Goal: Download file/media

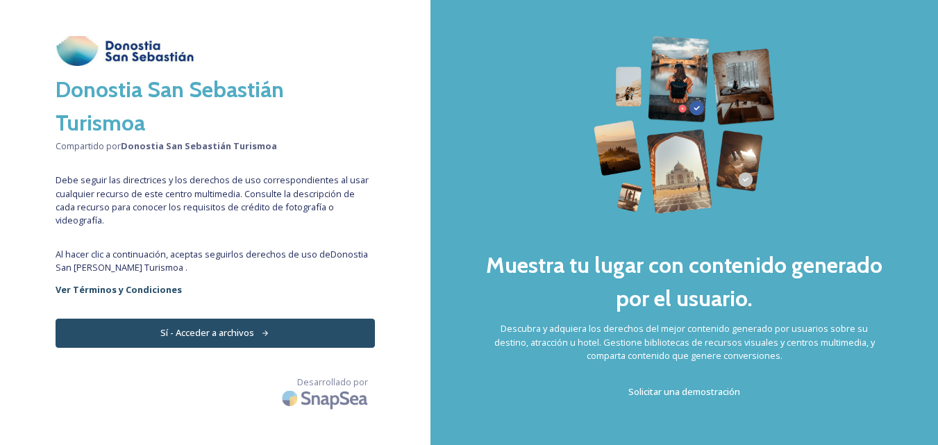
scroll to position [30, 0]
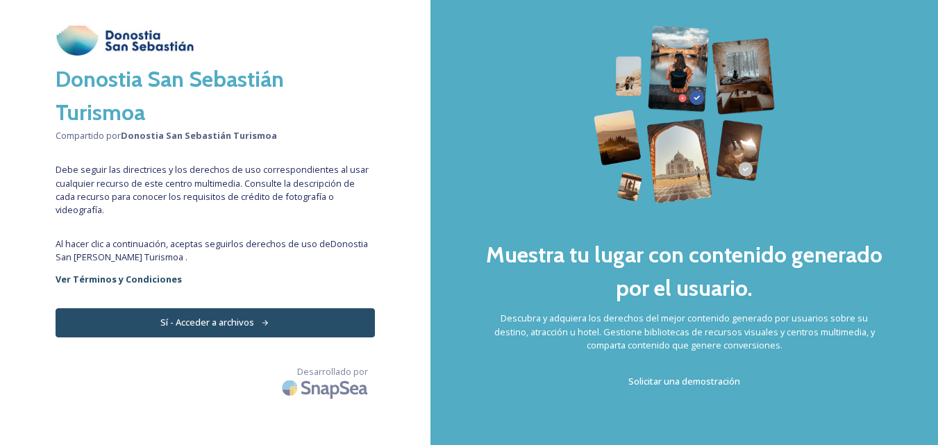
click at [210, 316] on font "Sí - Acceder a archivos" at bounding box center [207, 322] width 94 height 12
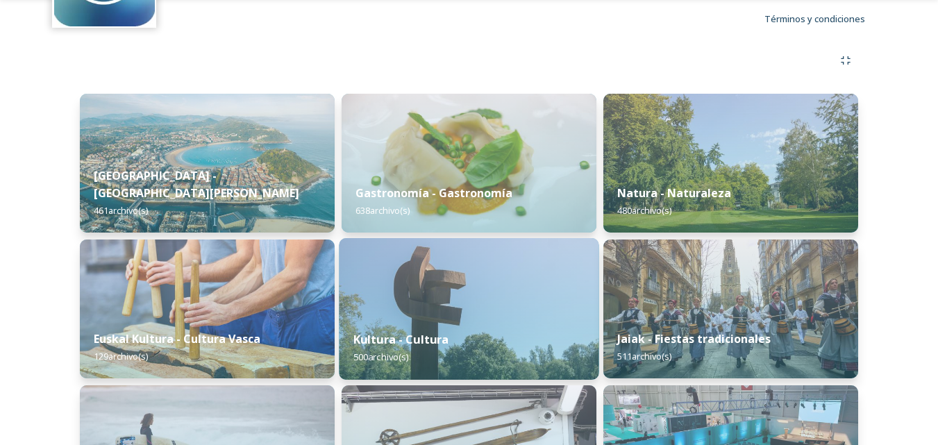
scroll to position [139, 0]
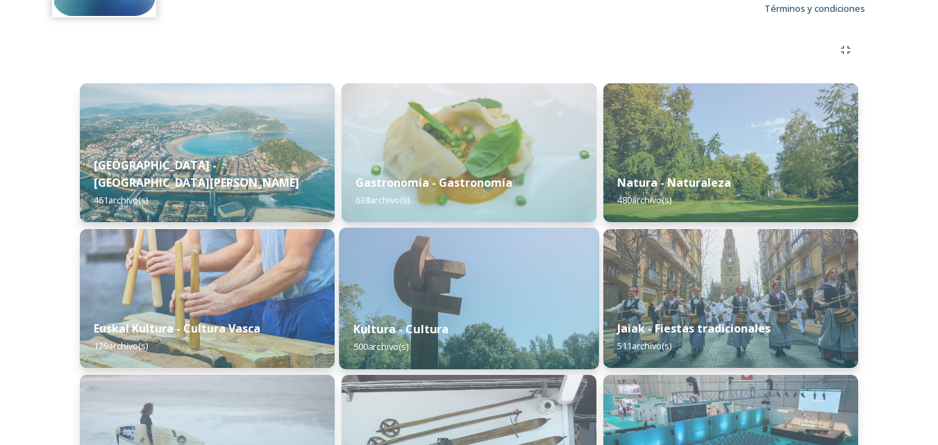
click at [451, 322] on div "Kultura - Cultura 500 archivo(s)" at bounding box center [469, 337] width 260 height 63
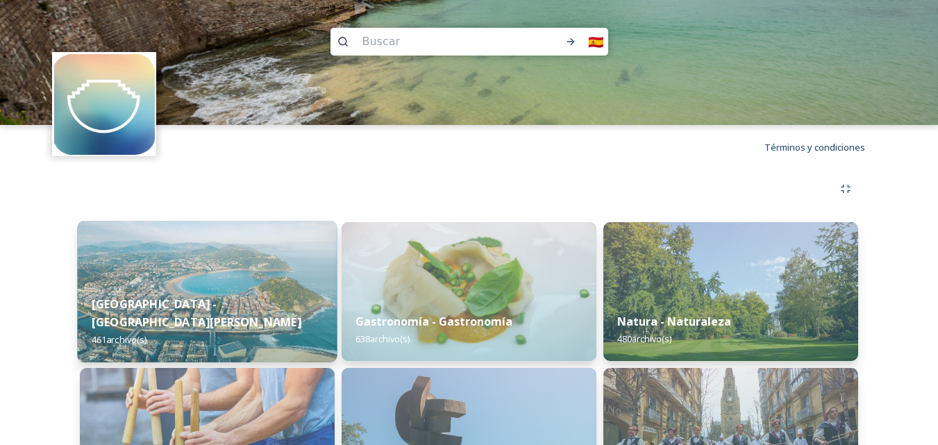
click at [221, 296] on img at bounding box center [207, 292] width 260 height 142
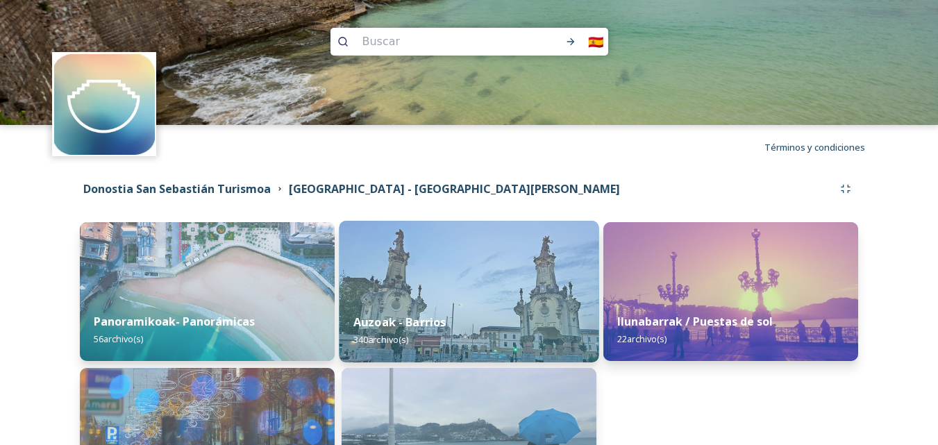
click at [503, 304] on div "Auzoak - Barrios 340 archivo(s)" at bounding box center [469, 330] width 260 height 63
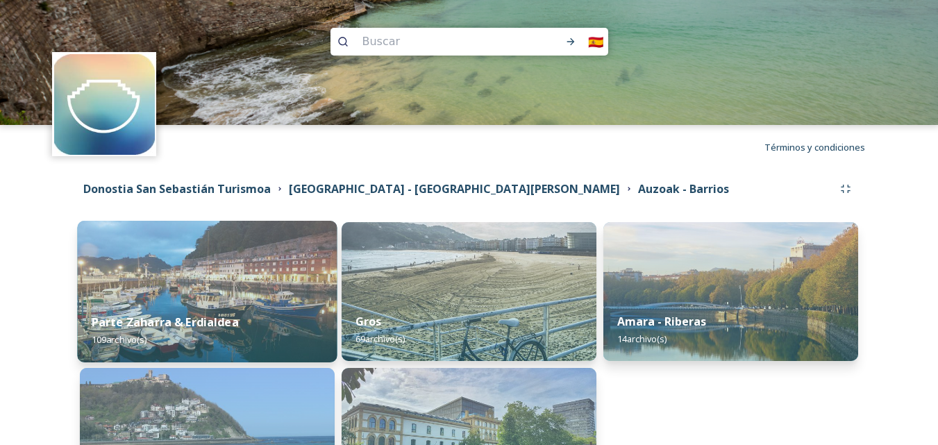
click at [188, 274] on img at bounding box center [207, 292] width 260 height 142
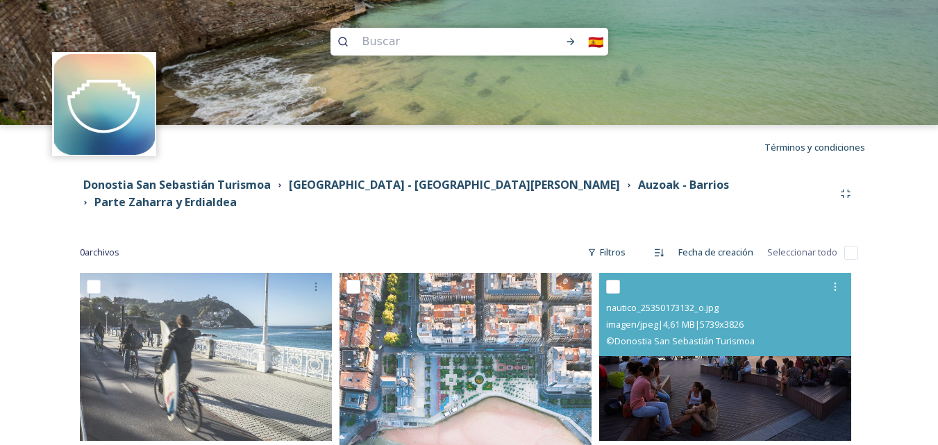
click at [675, 386] on img at bounding box center [725, 357] width 252 height 168
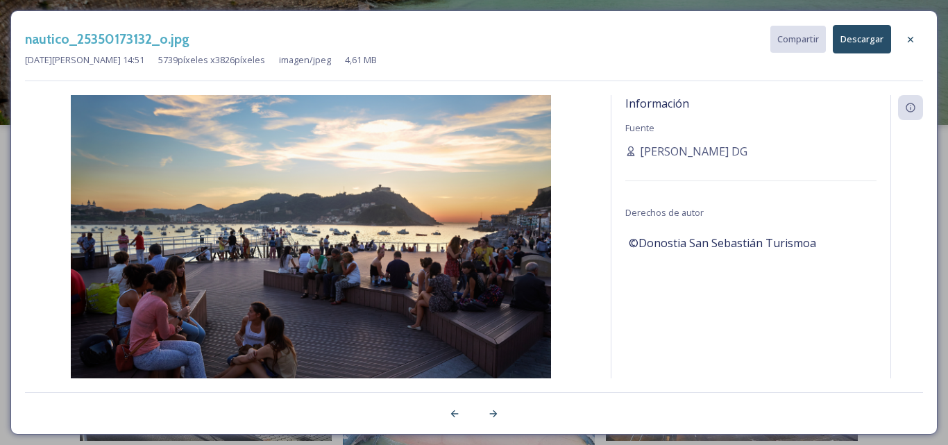
click at [652, 362] on div "Información Fuente Scarlette DG Derechos de autor ©Donostia San Sebastián Turis…" at bounding box center [751, 255] width 279 height 320
click at [914, 40] on icon at bounding box center [910, 39] width 11 height 11
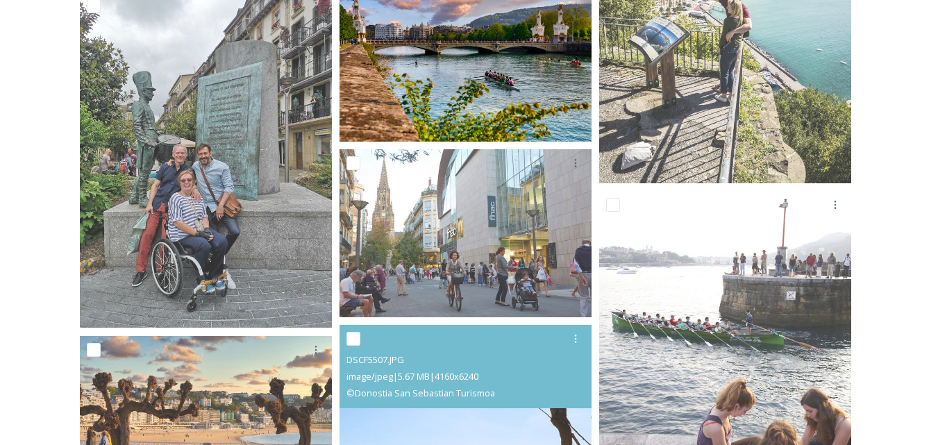
scroll to position [1597, 0]
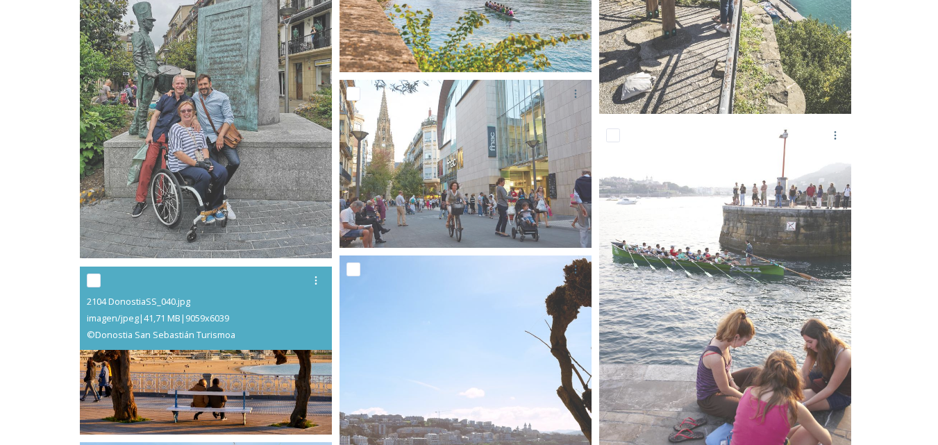
click at [236, 356] on img at bounding box center [206, 350] width 252 height 168
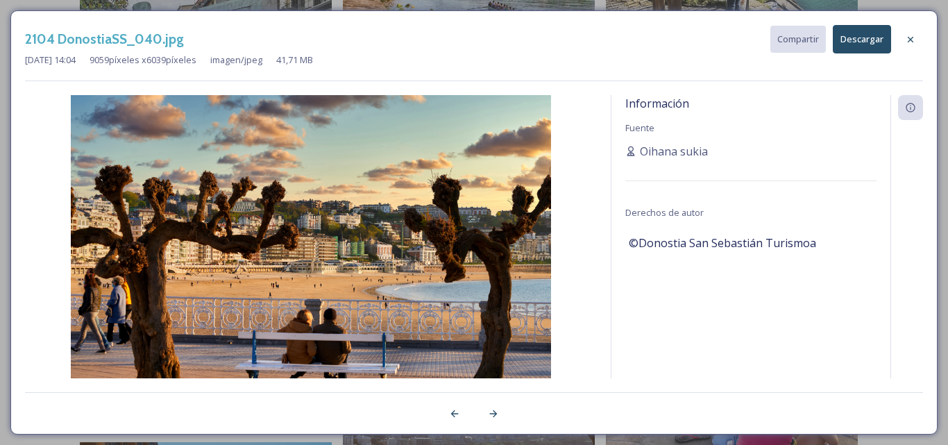
click at [869, 39] on font "Descargar" at bounding box center [862, 39] width 43 height 12
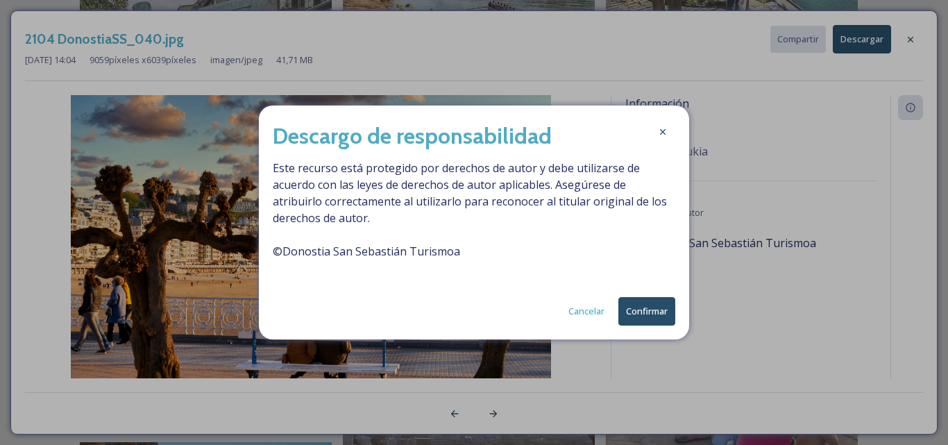
click at [647, 307] on font "Confirmar" at bounding box center [647, 311] width 42 height 12
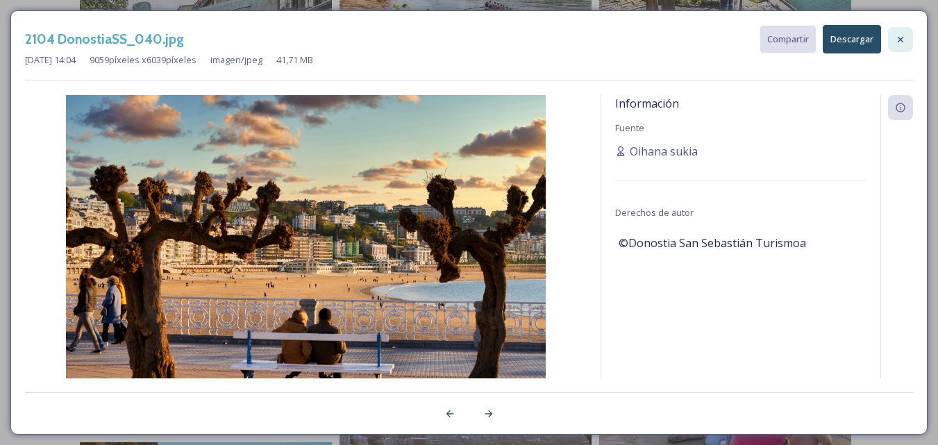
click at [905, 37] on icon at bounding box center [900, 39] width 11 height 11
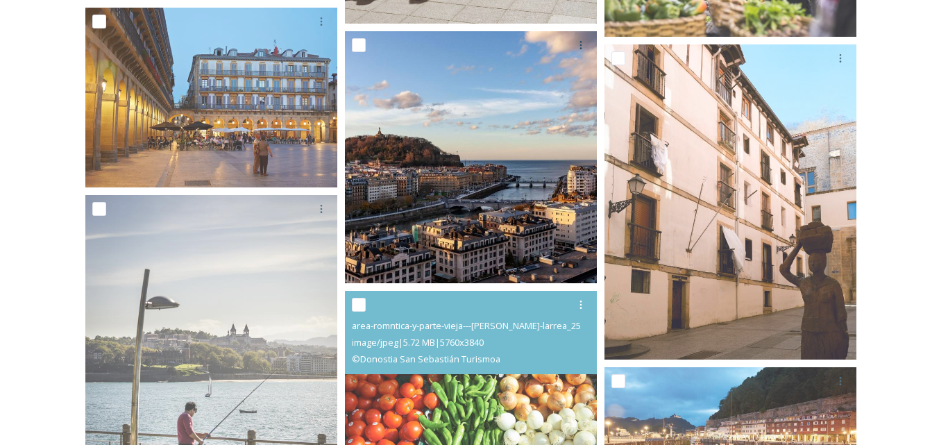
scroll to position [2291, 0]
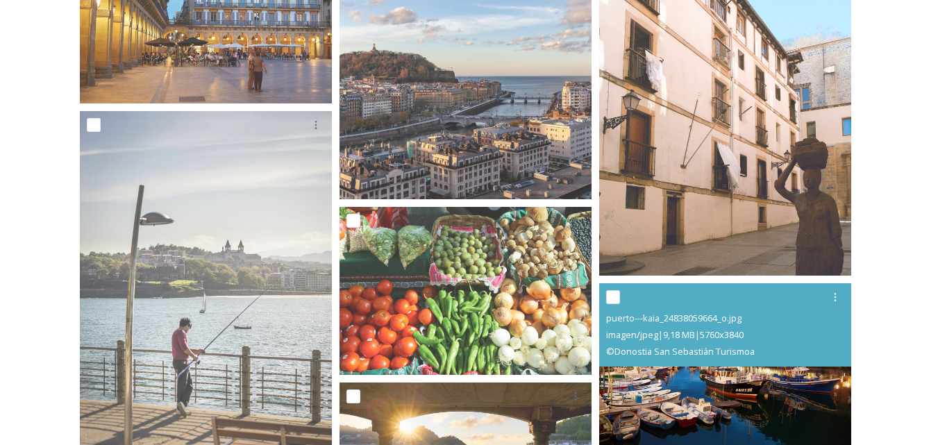
click at [718, 392] on img at bounding box center [725, 367] width 252 height 168
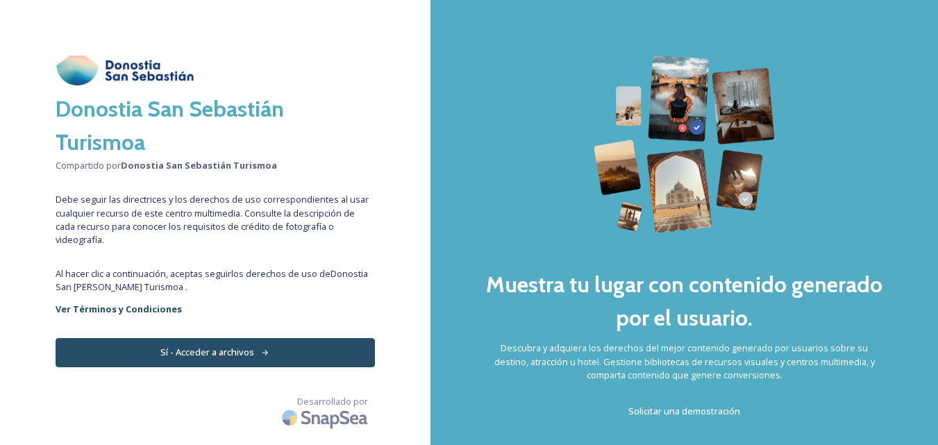
click at [234, 346] on font "Sí - Acceder a archivos" at bounding box center [207, 352] width 94 height 12
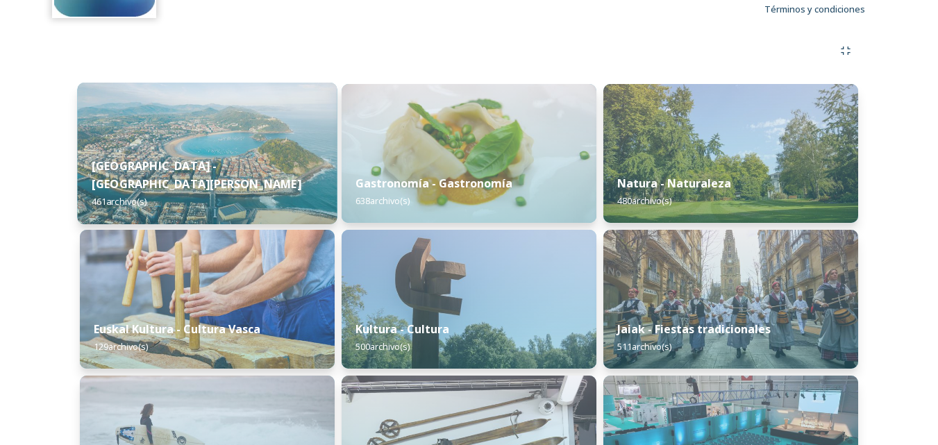
scroll to position [139, 0]
click at [203, 146] on img at bounding box center [207, 153] width 260 height 142
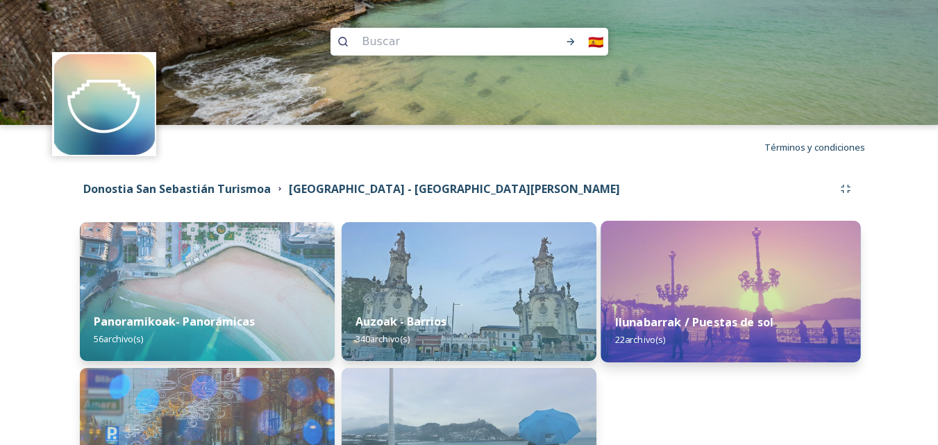
click at [716, 305] on div "Ilunabarrak / Puestas de sol 22 archivo(s)" at bounding box center [730, 330] width 260 height 63
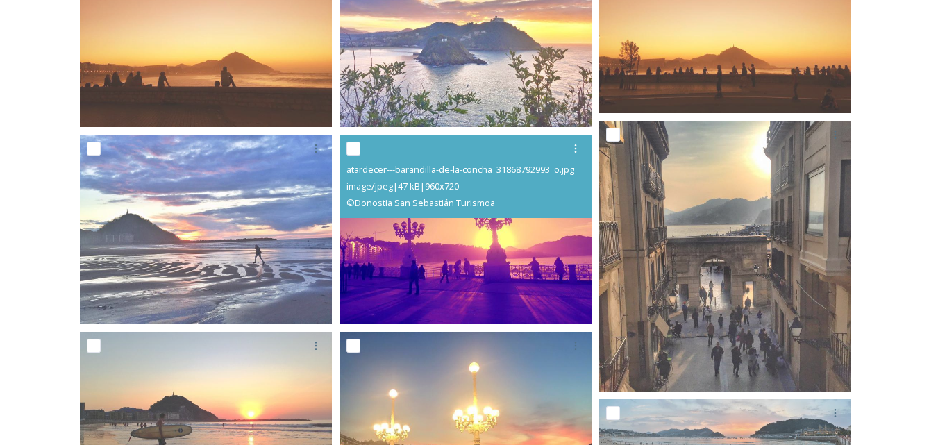
scroll to position [347, 0]
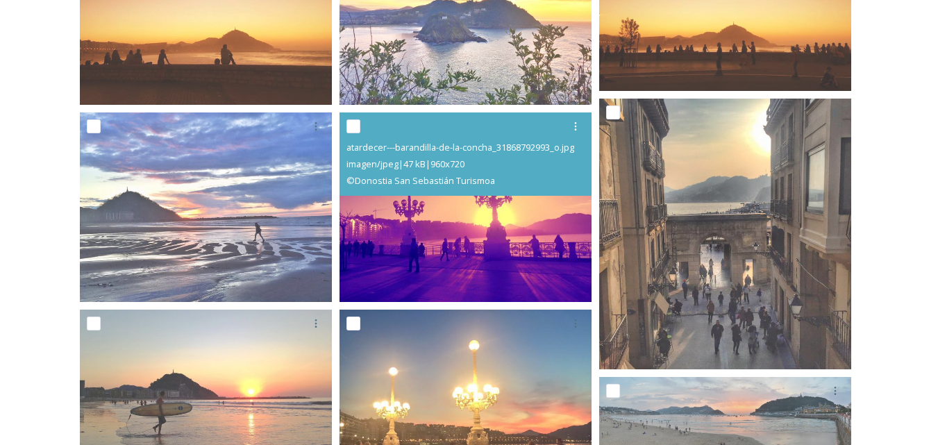
click at [441, 263] on img at bounding box center [465, 206] width 252 height 189
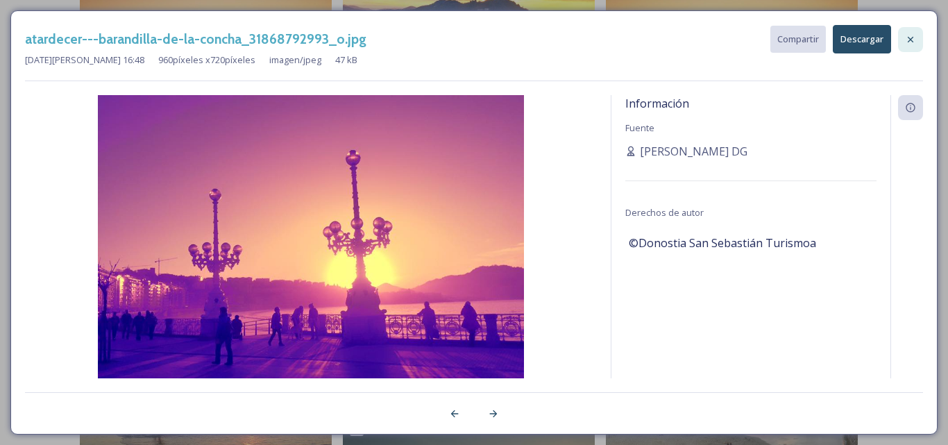
click at [912, 36] on icon at bounding box center [910, 39] width 11 height 11
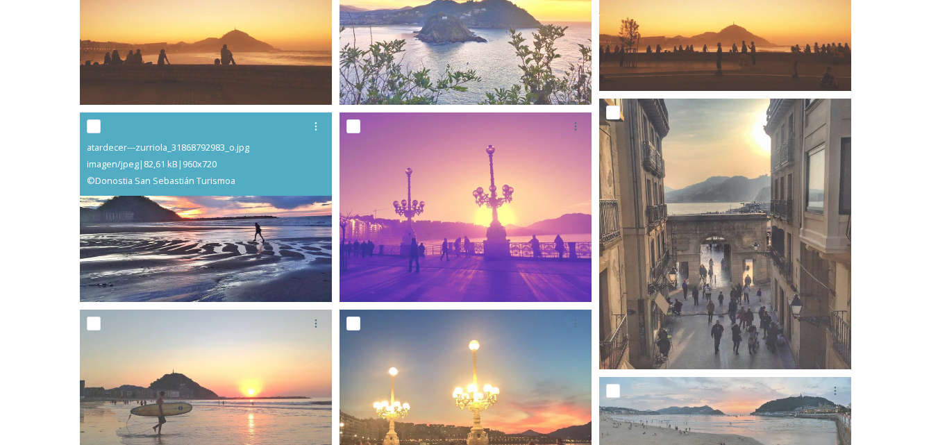
click at [211, 251] on img at bounding box center [206, 206] width 252 height 189
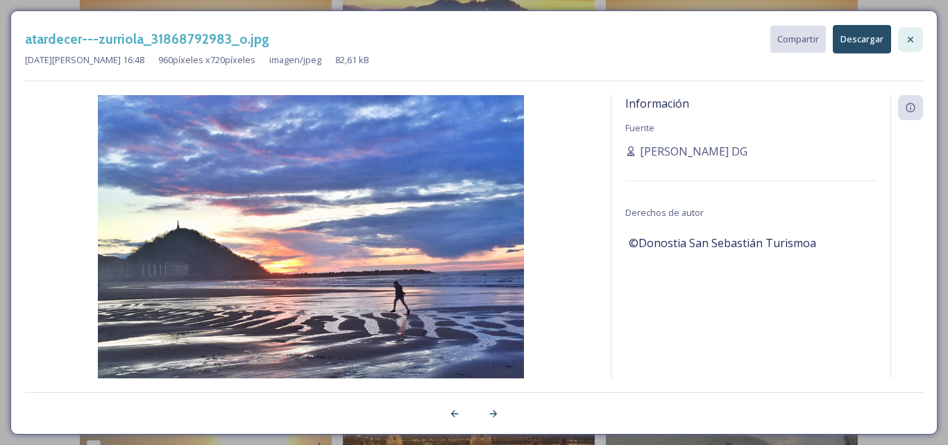
click at [918, 43] on div at bounding box center [910, 39] width 25 height 25
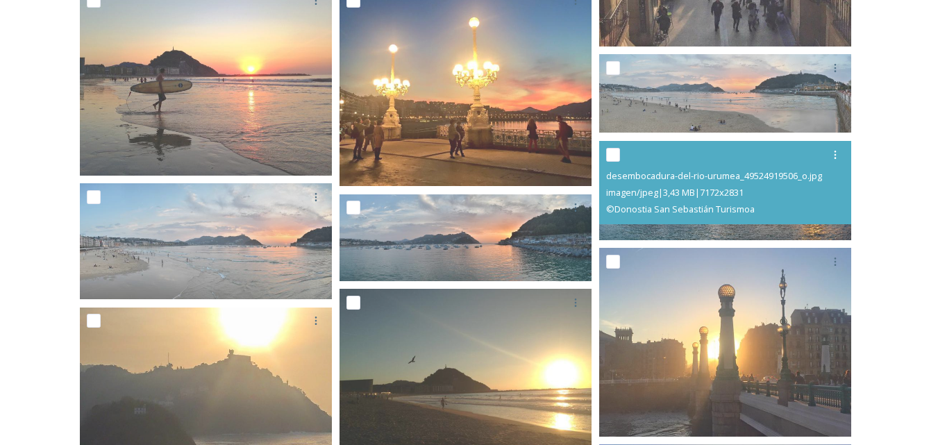
scroll to position [764, 0]
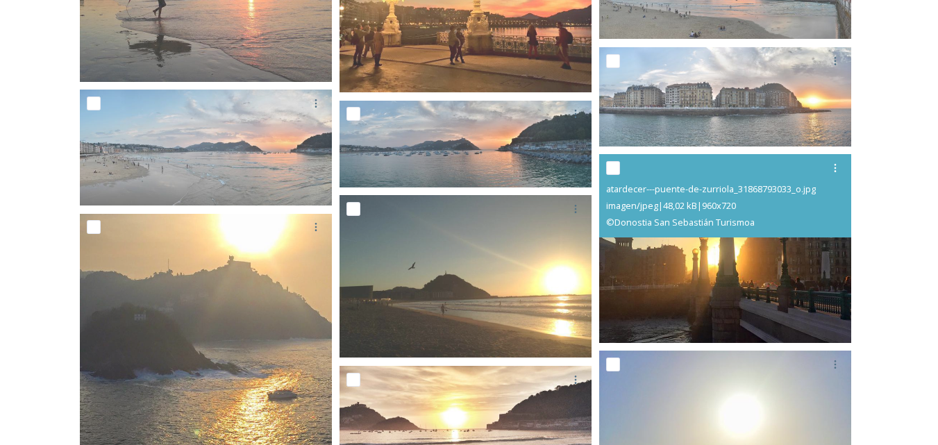
click at [754, 284] on img at bounding box center [725, 248] width 252 height 189
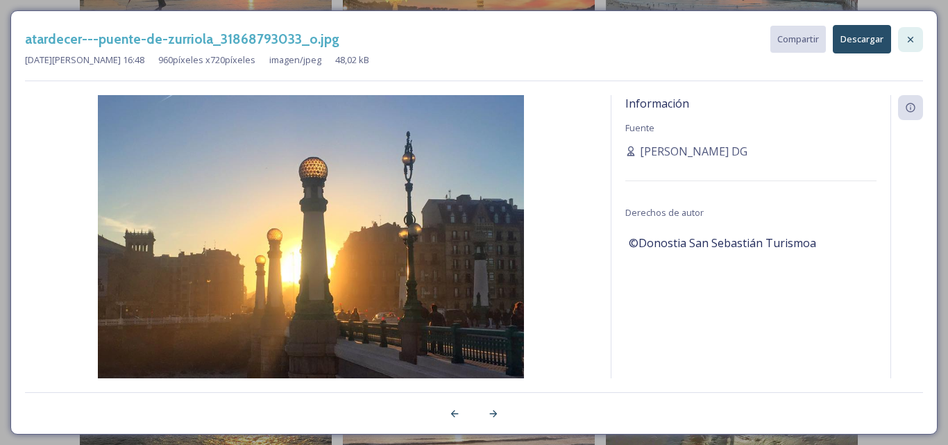
click at [914, 38] on icon at bounding box center [910, 39] width 11 height 11
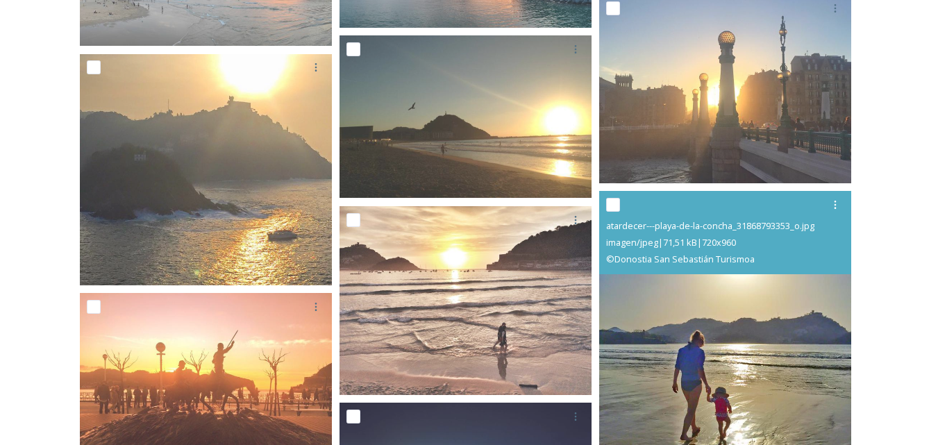
scroll to position [836, 0]
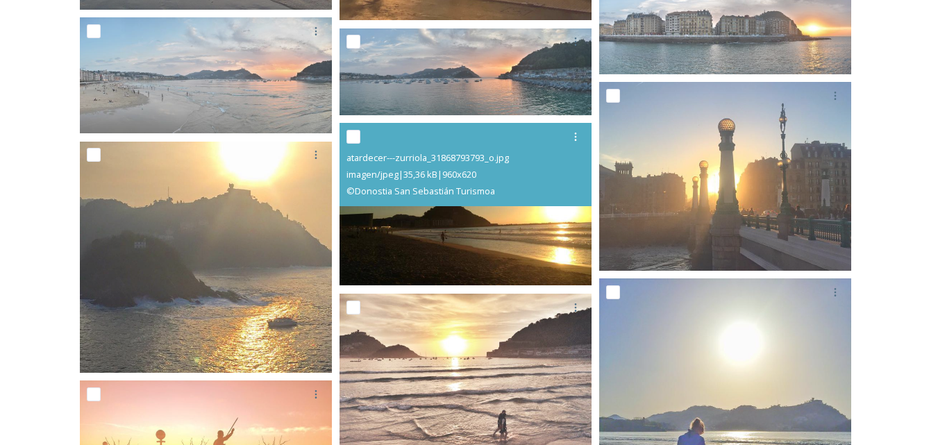
click at [356, 137] on input "checkbox" at bounding box center [353, 137] width 14 height 14
checkbox input "true"
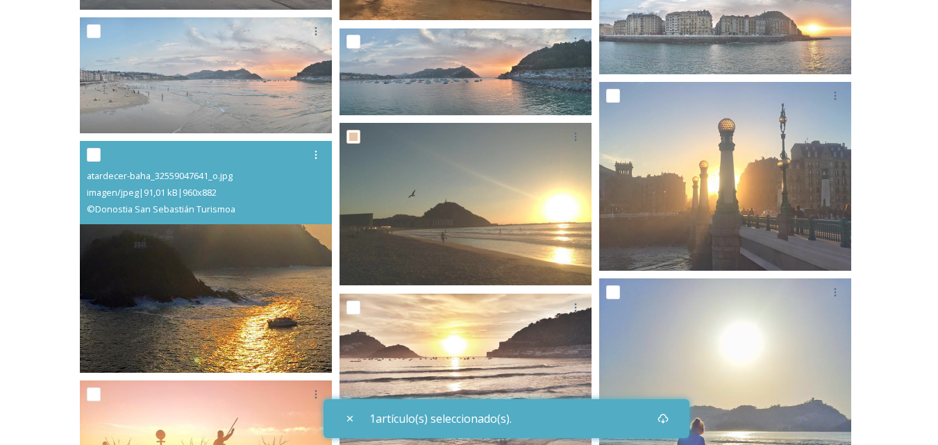
click at [95, 151] on input "checkbox" at bounding box center [94, 155] width 14 height 14
checkbox input "true"
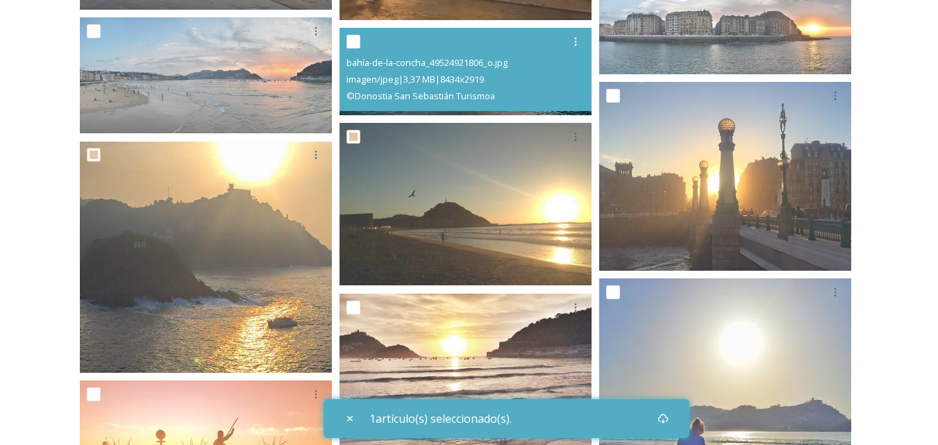
click at [355, 39] on input "checkbox" at bounding box center [353, 42] width 14 height 14
checkbox input "true"
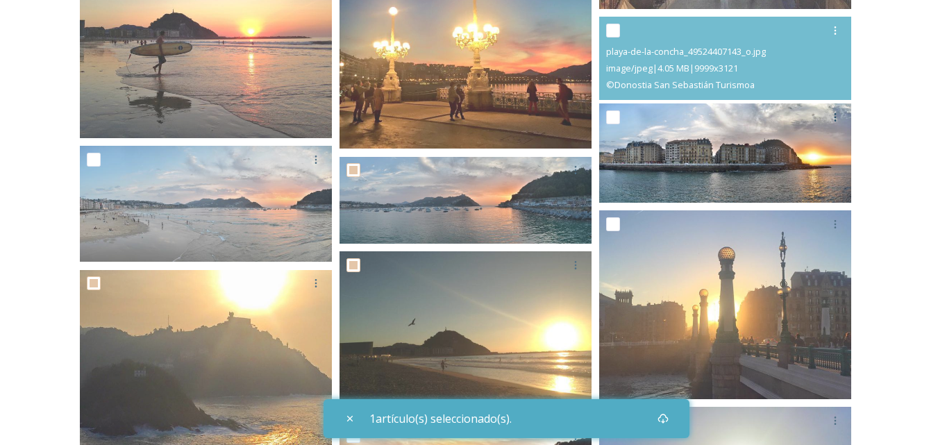
scroll to position [697, 0]
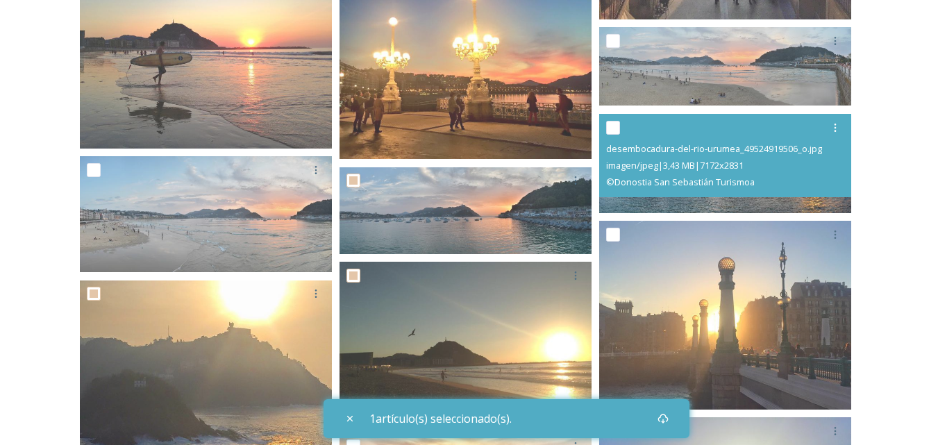
click at [616, 122] on input "checkbox" at bounding box center [613, 128] width 14 height 14
checkbox input "true"
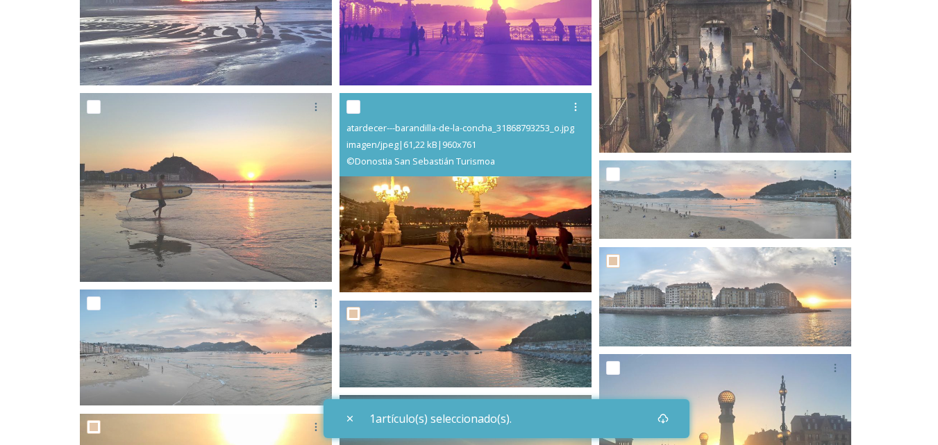
scroll to position [558, 0]
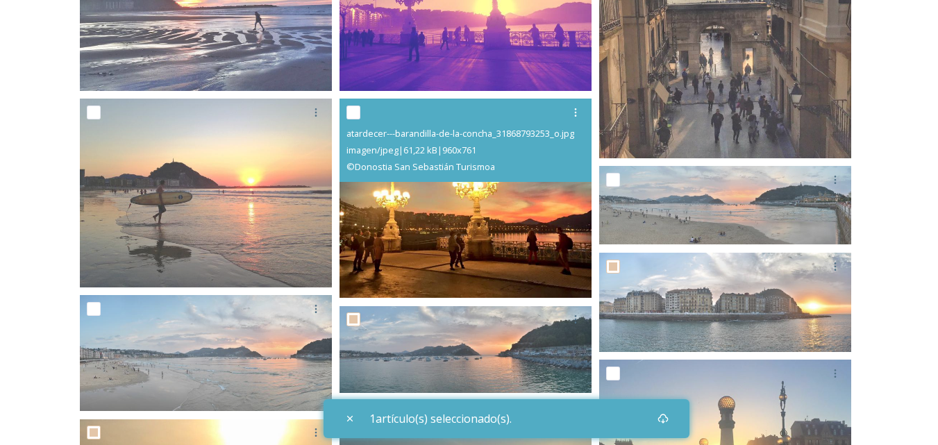
click at [357, 108] on input "checkbox" at bounding box center [353, 113] width 14 height 14
checkbox input "true"
